Goal: Navigation & Orientation: Find specific page/section

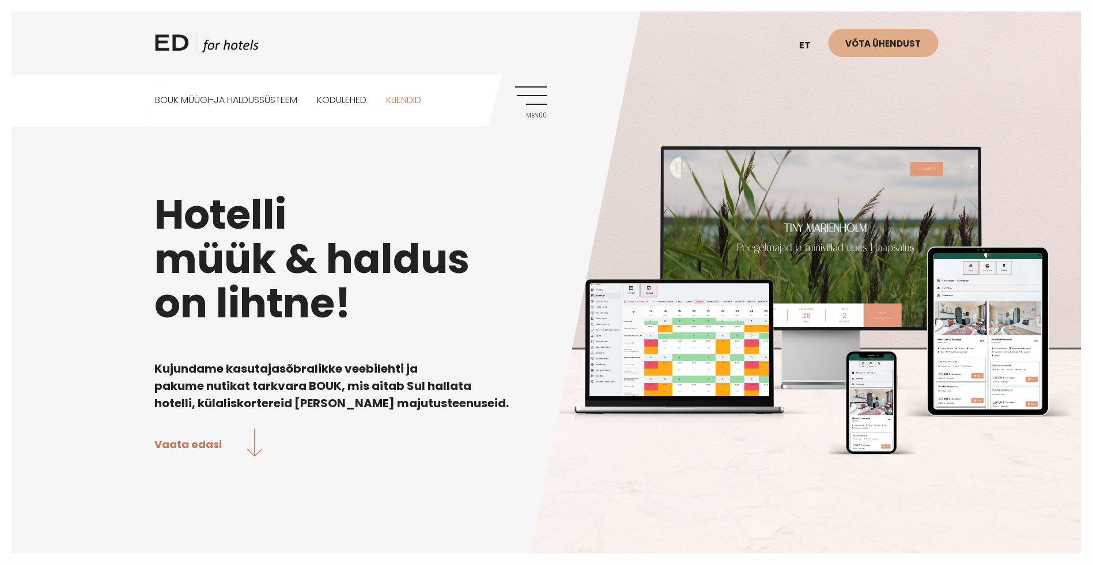
click at [416, 103] on link "Kliendid" at bounding box center [403, 100] width 35 height 51
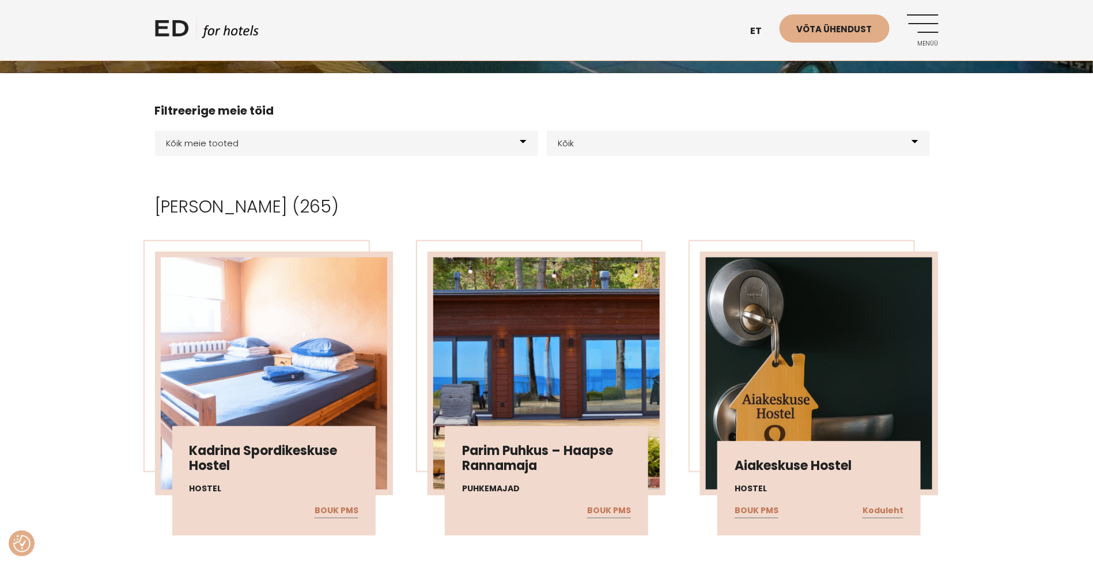
scroll to position [267, 0]
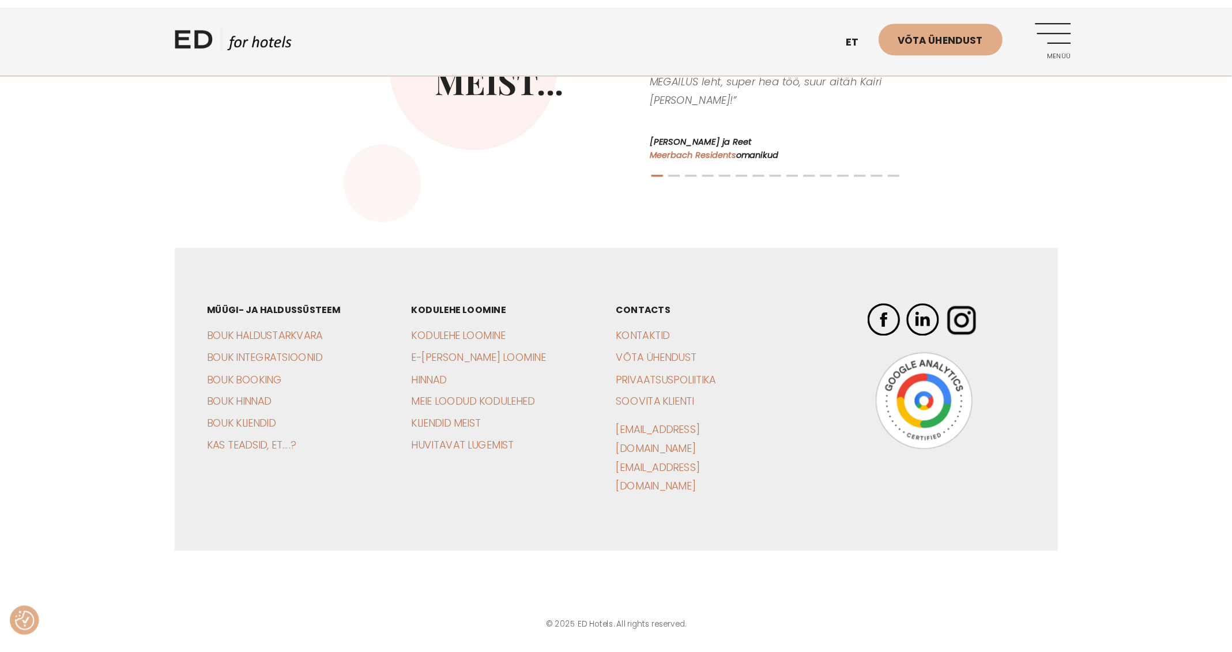
scroll to position [2721, 0]
